Goal: Information Seeking & Learning: Learn about a topic

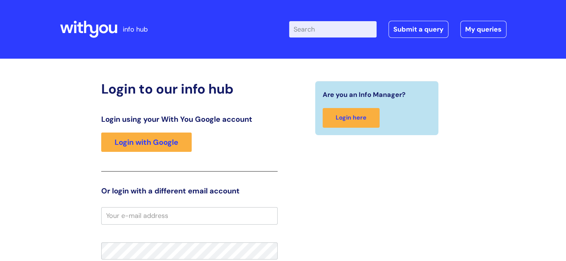
click at [335, 34] on input "Enter your search term here..." at bounding box center [332, 29] width 87 height 16
type input "lone working"
click button "Search" at bounding box center [0, 0] width 0 height 0
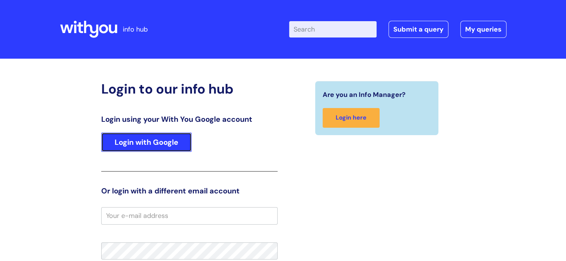
click at [160, 143] on link "Login with Google" at bounding box center [146, 142] width 90 height 19
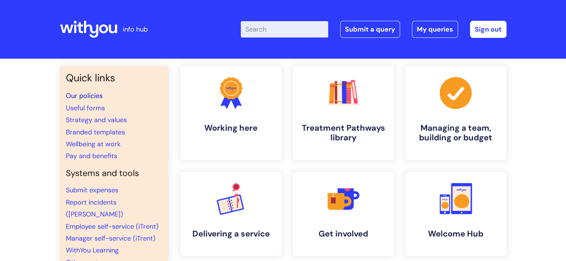
click at [83, 93] on link "Our policies" at bounding box center [84, 95] width 37 height 9
